Goal: Check status: Check status

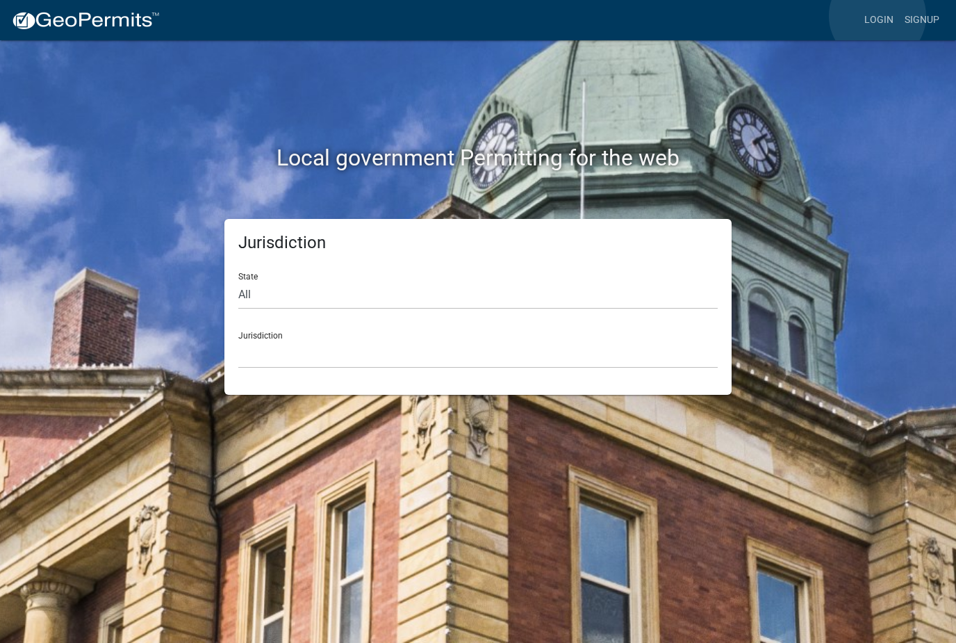
click at [878, 17] on link "Login" at bounding box center [879, 20] width 40 height 26
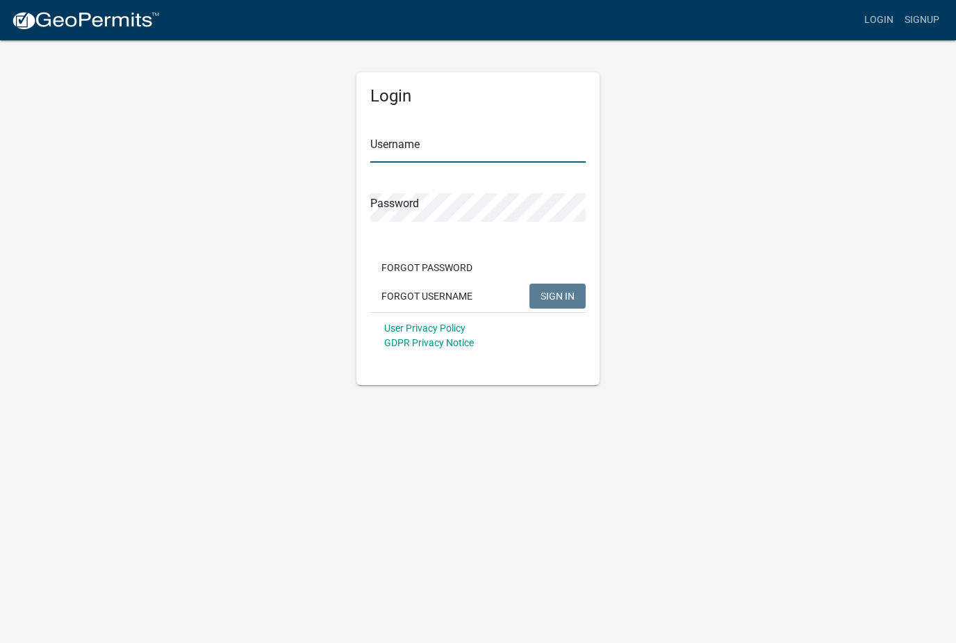
click at [509, 140] on input "Username" at bounding box center [477, 148] width 215 height 28
type input "Devinmorris"
click at [557, 295] on button "SIGN IN" at bounding box center [558, 296] width 56 height 25
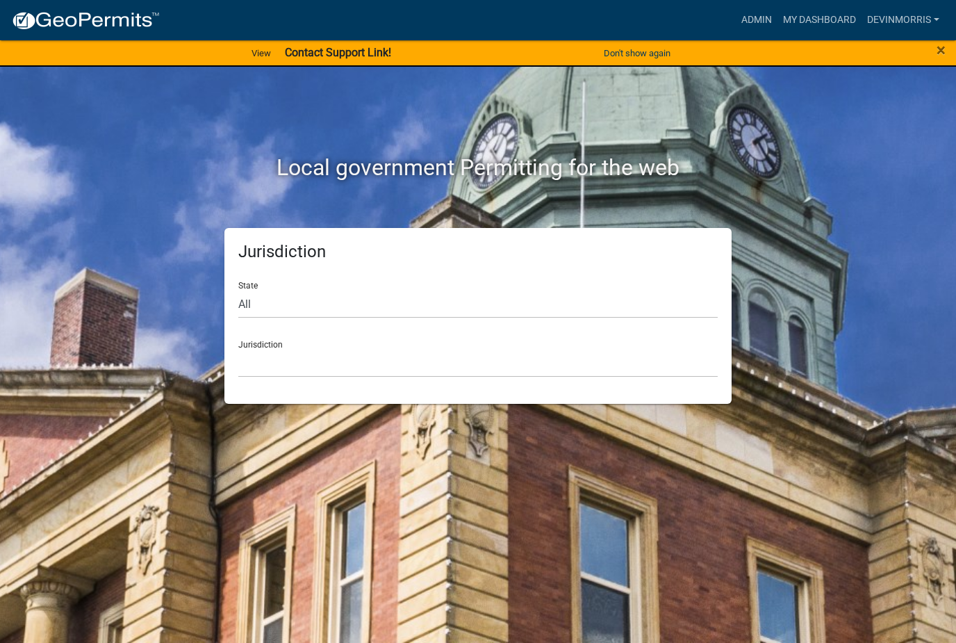
click at [822, 13] on link "My Dashboard" at bounding box center [820, 20] width 84 height 26
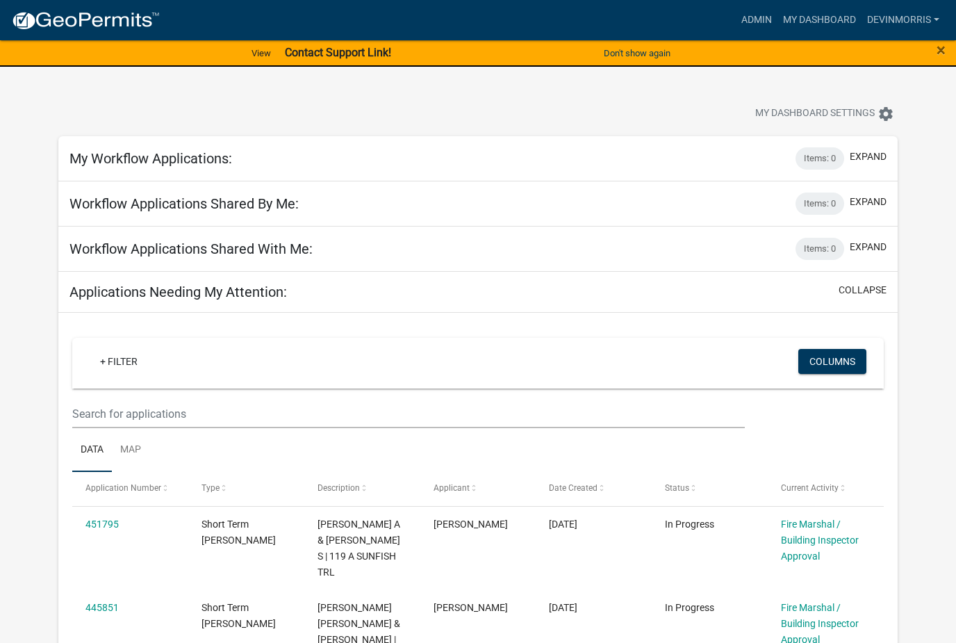
click at [938, 45] on span "×" at bounding box center [941, 49] width 9 height 19
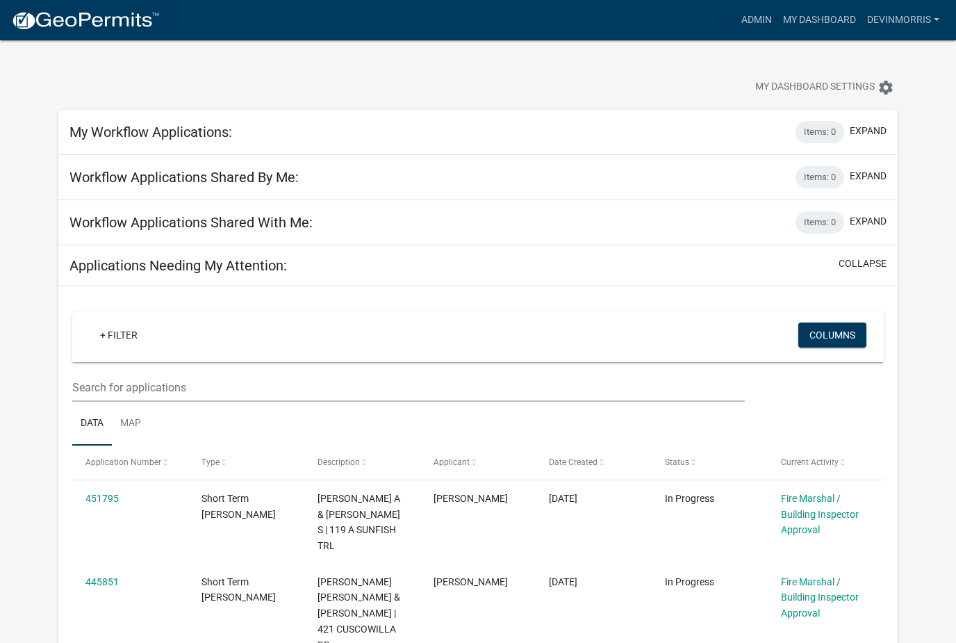
click at [755, 19] on link "Admin" at bounding box center [757, 20] width 42 height 26
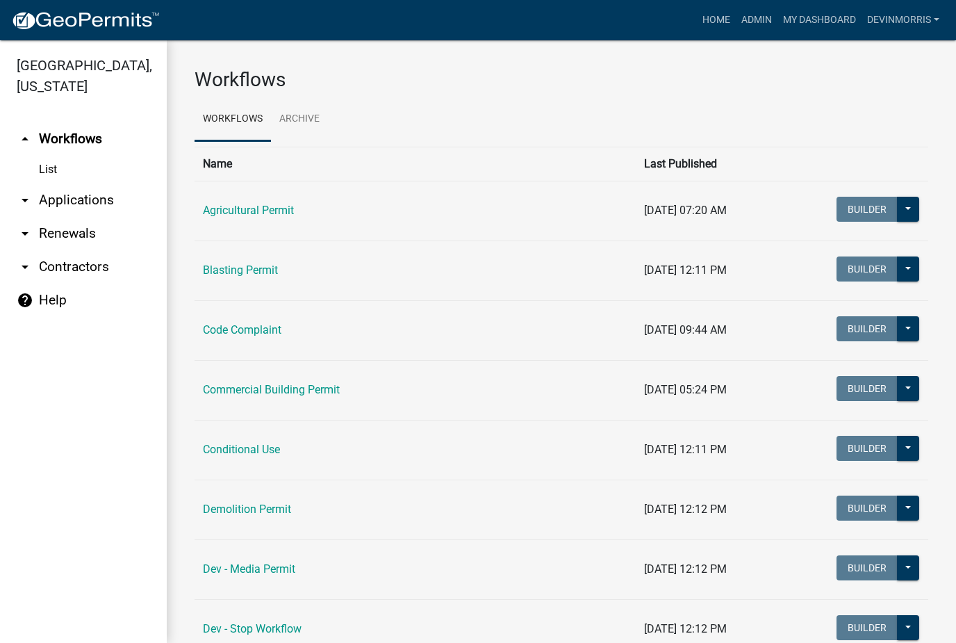
click at [301, 387] on link "Commercial Building Permit" at bounding box center [271, 389] width 137 height 13
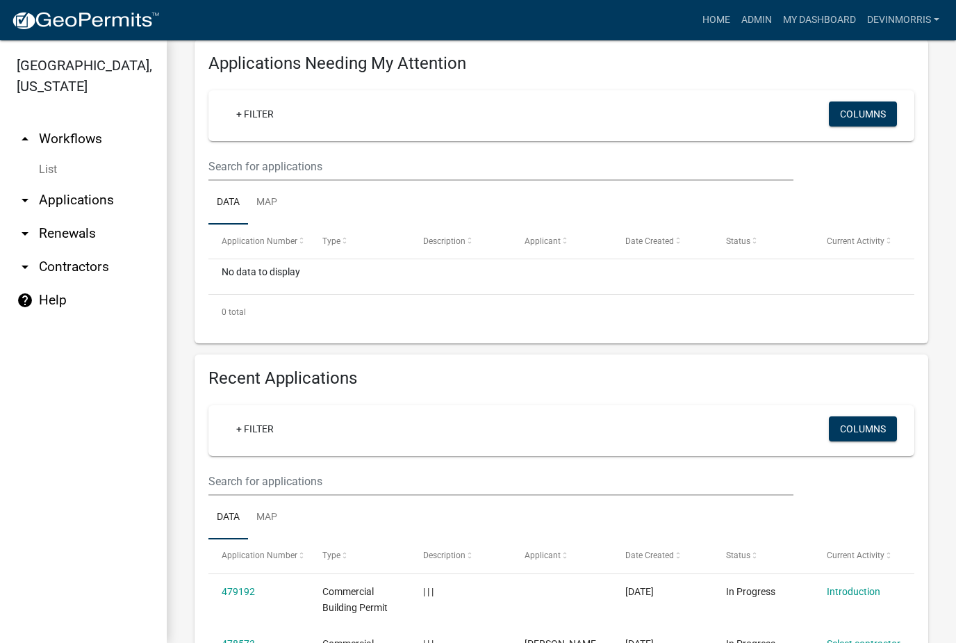
scroll to position [282, 0]
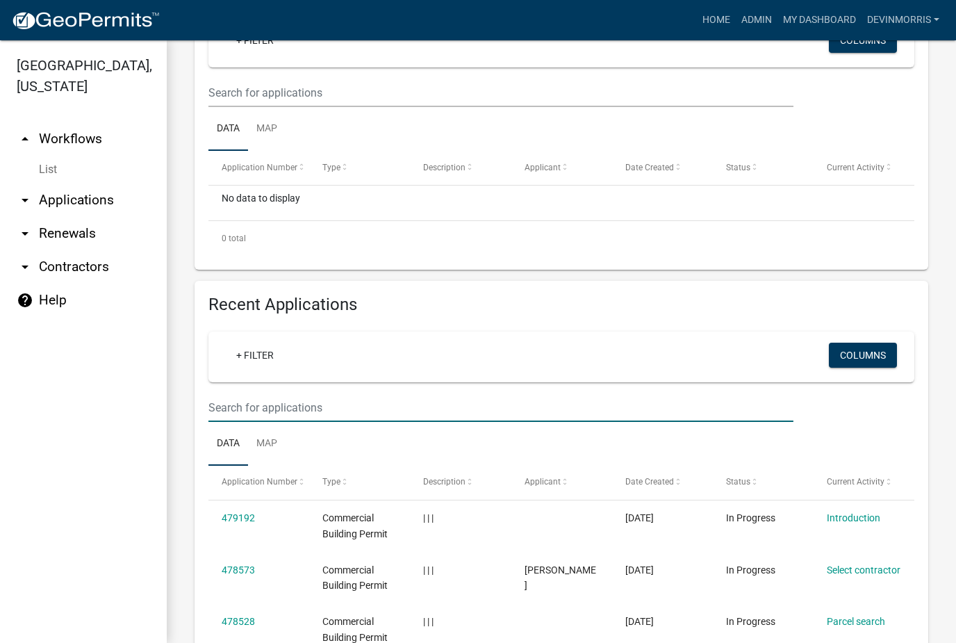
click at [366, 410] on input "text" at bounding box center [500, 407] width 585 height 28
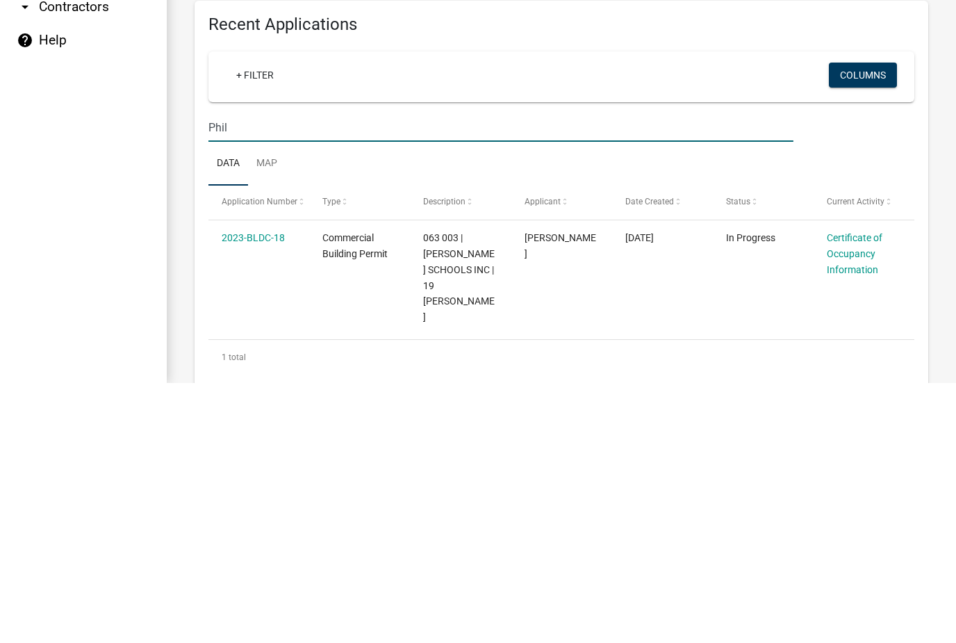
scroll to position [300, 0]
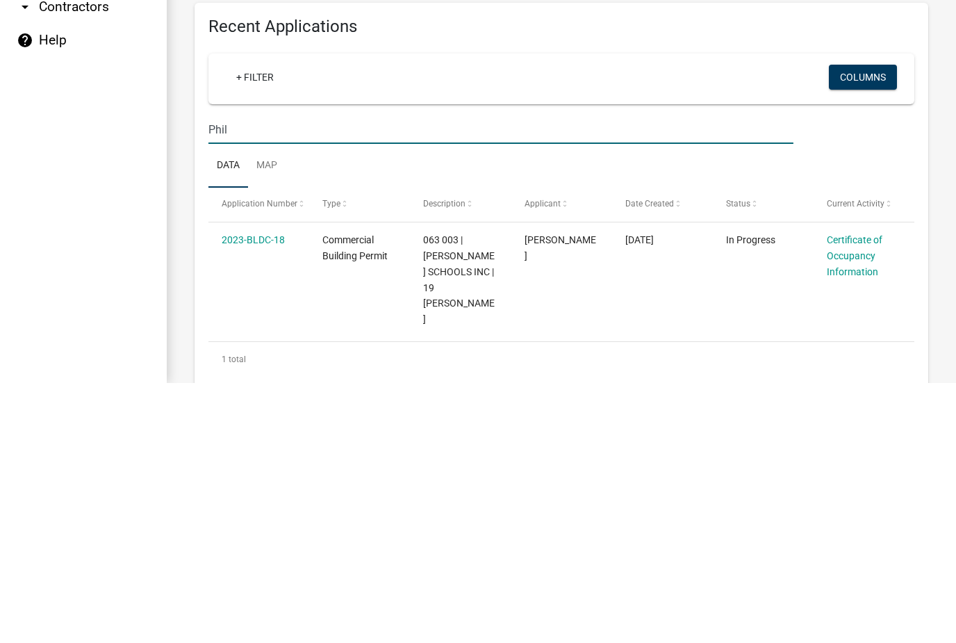
type input "Phil"
click at [269, 482] on datatable-body-cell "2023-BLDC-18" at bounding box center [258, 539] width 101 height 115
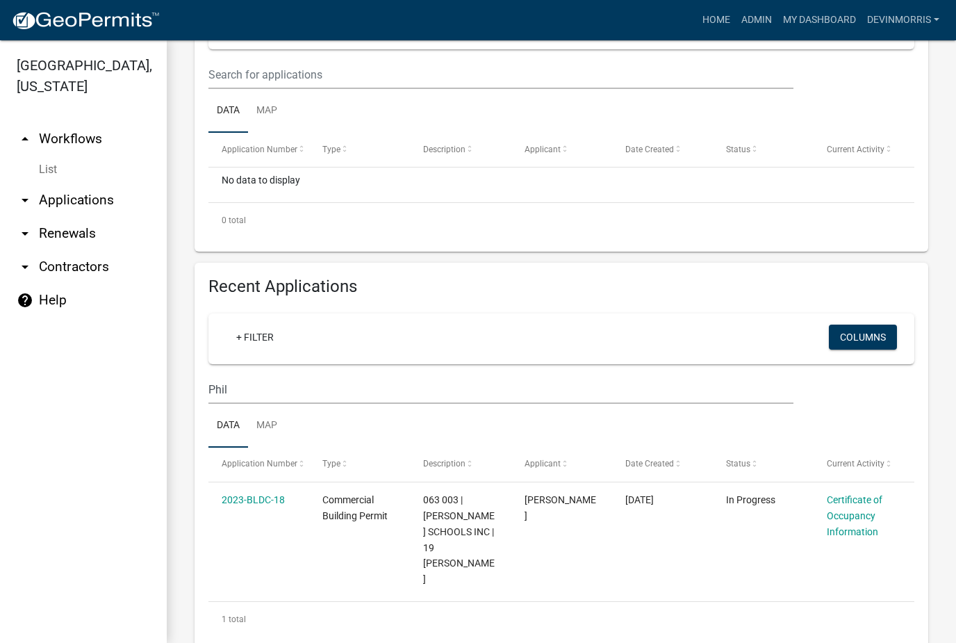
click at [272, 495] on link "2023-BLDC-18" at bounding box center [253, 499] width 63 height 11
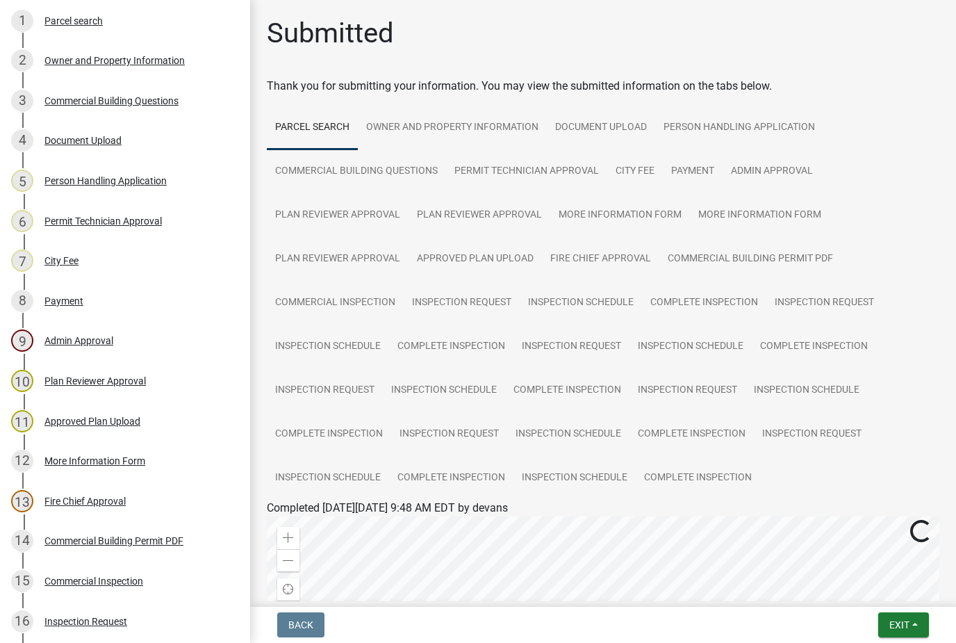
scroll to position [215, 0]
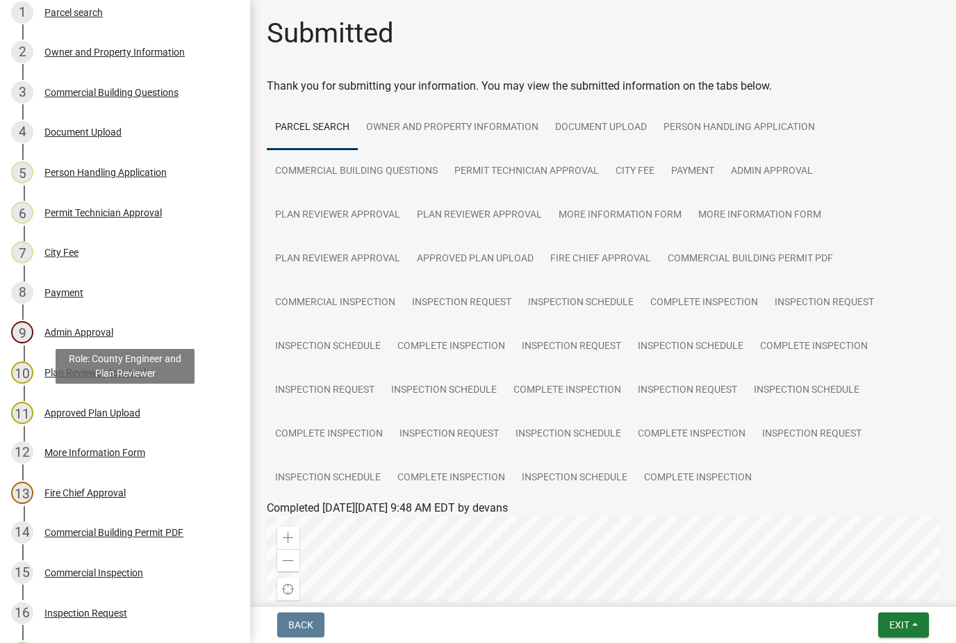
click at [117, 402] on div "11 Approved Plan Upload" at bounding box center [119, 413] width 217 height 22
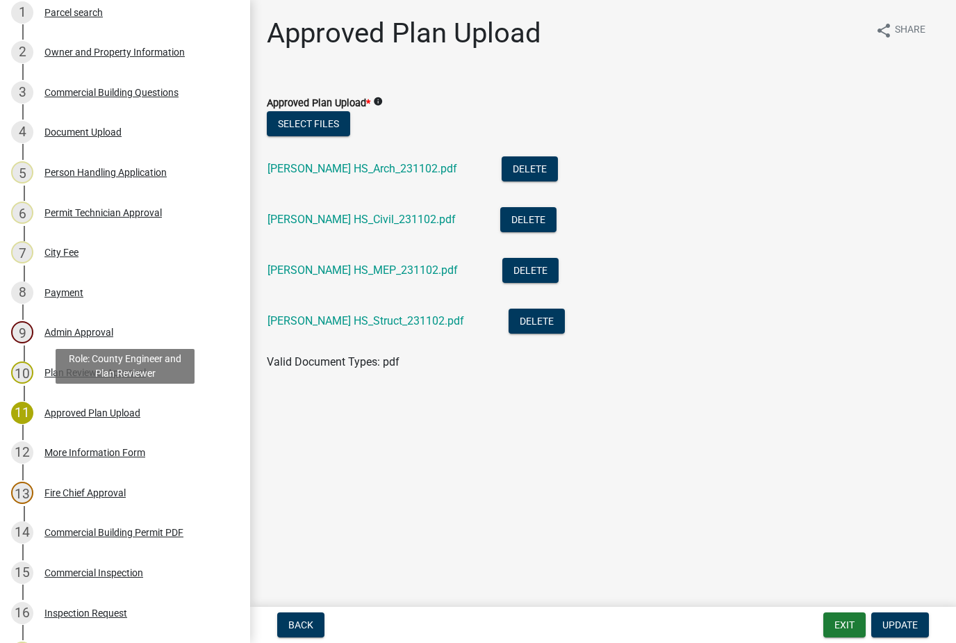
click at [377, 319] on link "[PERSON_NAME] HS_Struct_231102.pdf" at bounding box center [366, 320] width 197 height 13
click at [368, 159] on div "[PERSON_NAME] HS_Arch_231102.pdf" at bounding box center [374, 170] width 212 height 28
click at [385, 166] on link "[PERSON_NAME] HS_Arch_231102.pdf" at bounding box center [363, 168] width 190 height 13
